Goal: Task Accomplishment & Management: Manage account settings

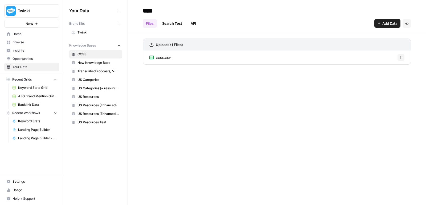
click at [24, 186] on link "Settings" at bounding box center [31, 181] width 55 height 9
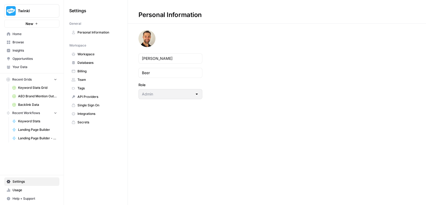
click at [88, 80] on span "Team" at bounding box center [98, 79] width 42 height 5
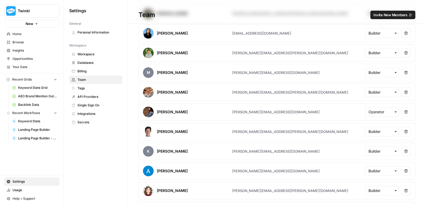
scroll to position [260, 0]
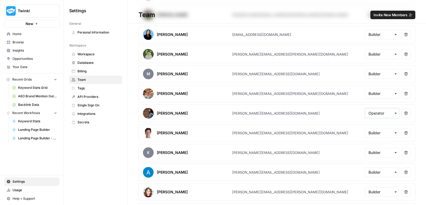
click at [371, 111] on input "text" at bounding box center [381, 113] width 27 height 5
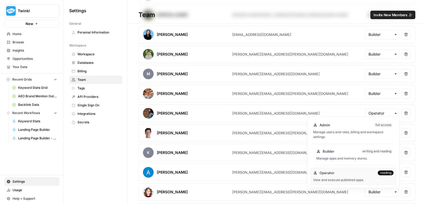
click at [352, 155] on div "Builder writing and reading Manage apps and memory stores." at bounding box center [355, 154] width 82 height 17
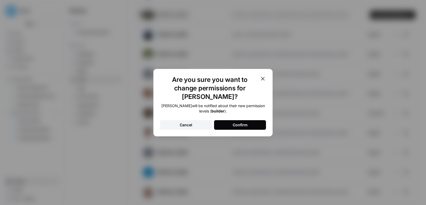
click at [233, 122] on div "Confirm" at bounding box center [240, 124] width 15 height 5
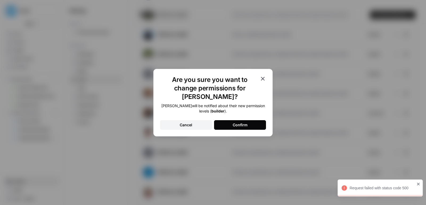
click at [419, 185] on icon "close" at bounding box center [418, 184] width 3 height 3
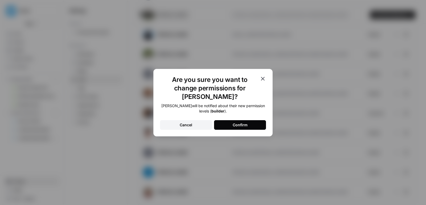
click at [266, 82] on div "Are you sure you want to change permissions for Emily? Emily will be notified a…" at bounding box center [212, 103] width 119 height 68
click at [263, 81] on icon "button" at bounding box center [262, 79] width 6 height 6
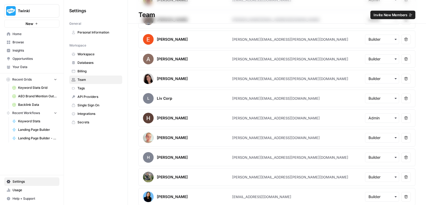
scroll to position [210, 0]
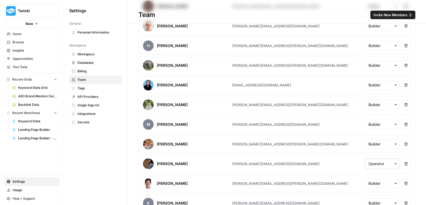
click at [379, 161] on input "text" at bounding box center [381, 163] width 27 height 5
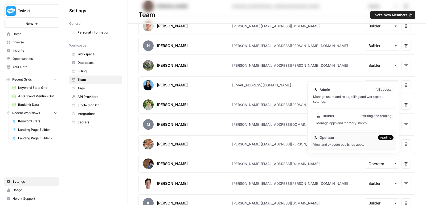
click at [365, 123] on div "Manage apps and memory stores." at bounding box center [354, 123] width 77 height 5
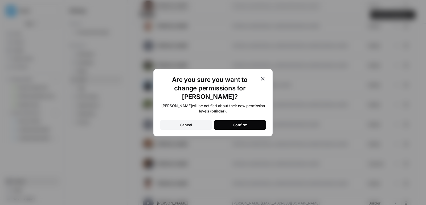
click at [245, 122] on div "Confirm" at bounding box center [240, 124] width 15 height 5
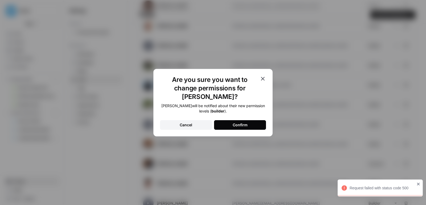
click at [264, 80] on icon "button" at bounding box center [262, 79] width 6 height 6
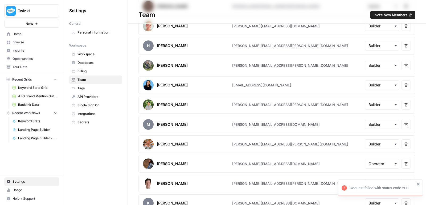
scroll to position [312, 0]
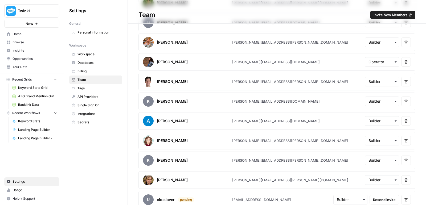
click at [260, 59] on div "[PERSON_NAME][EMAIL_ADDRESS][DOMAIN_NAME]" at bounding box center [276, 61] width 88 height 5
copy div "[PERSON_NAME][EMAIL_ADDRESS][DOMAIN_NAME]"
click at [407, 60] on icon "button" at bounding box center [406, 62] width 4 height 4
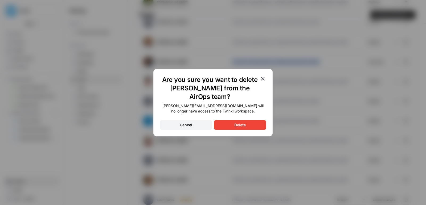
click at [255, 121] on button "Delete" at bounding box center [240, 125] width 52 height 10
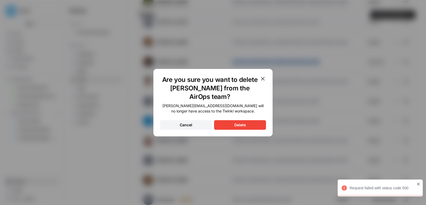
click at [263, 77] on icon "button" at bounding box center [262, 79] width 6 height 6
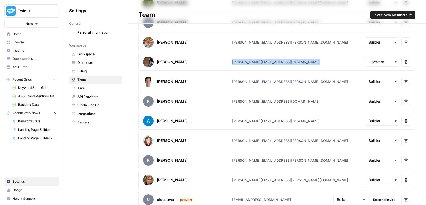
click at [198, 58] on div "[PERSON_NAME]" at bounding box center [187, 62] width 89 height 11
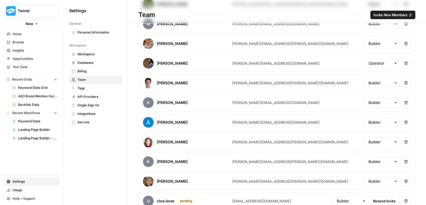
click at [378, 59] on div "button" at bounding box center [382, 64] width 34 height 10
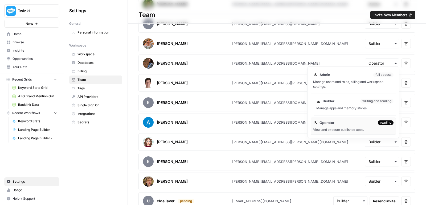
click at [358, 103] on div "Builder writing and reading" at bounding box center [354, 100] width 77 height 5
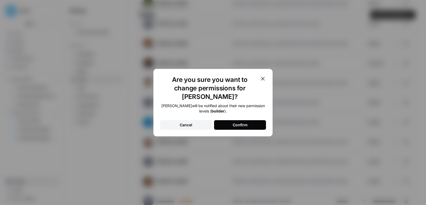
click at [256, 120] on button "Confirm" at bounding box center [240, 125] width 52 height 10
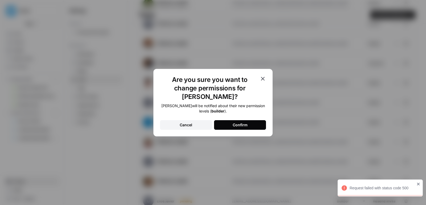
click at [263, 81] on icon "button" at bounding box center [262, 79] width 6 height 6
